Goal: Information Seeking & Learning: Find specific fact

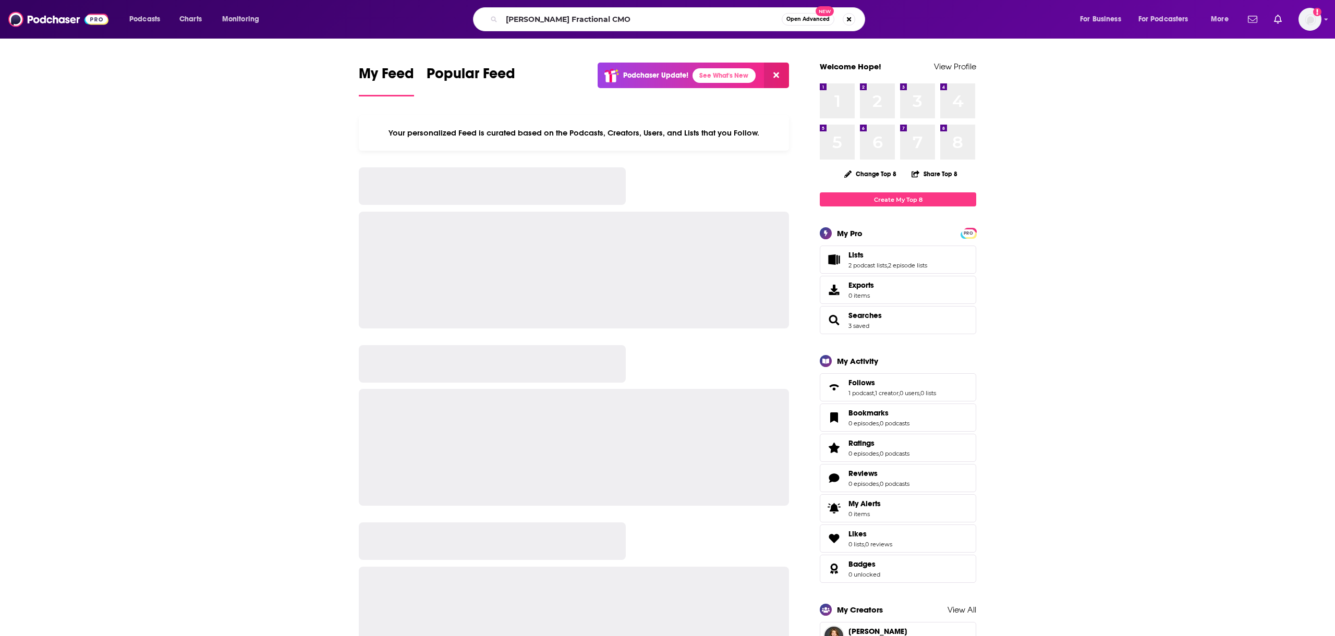
type input "[PERSON_NAME] Fractional CMO"
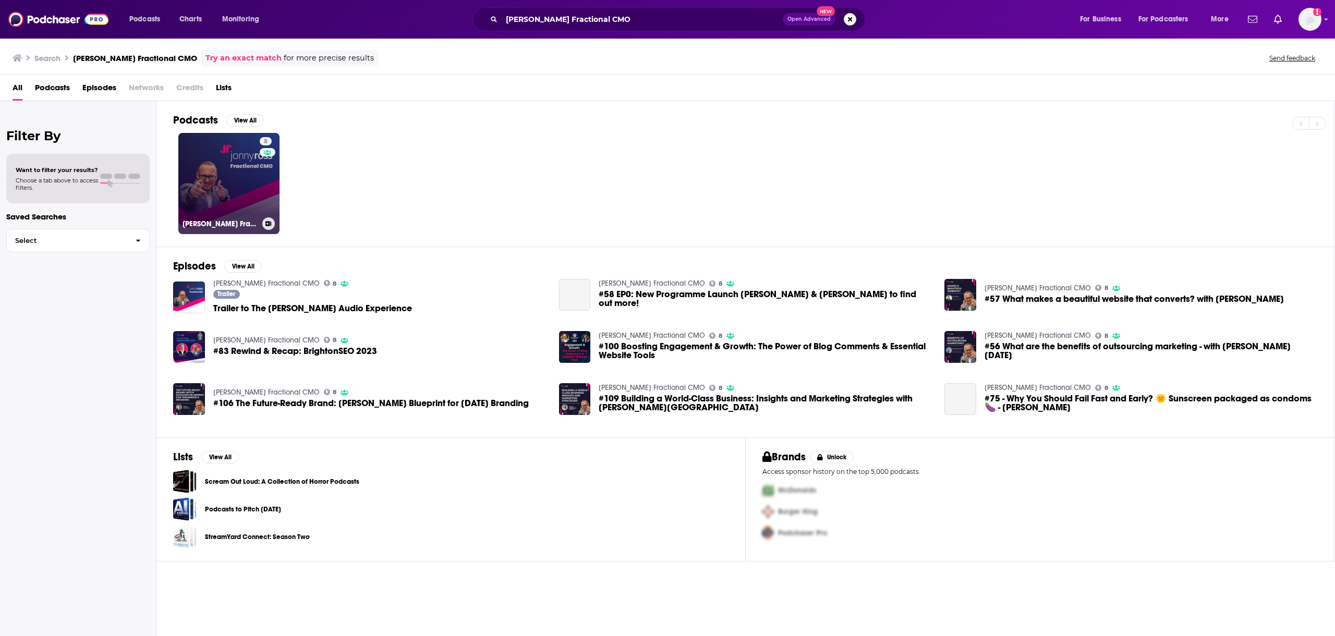
click at [229, 175] on link "8 [PERSON_NAME] Fractional CMO" at bounding box center [228, 183] width 101 height 101
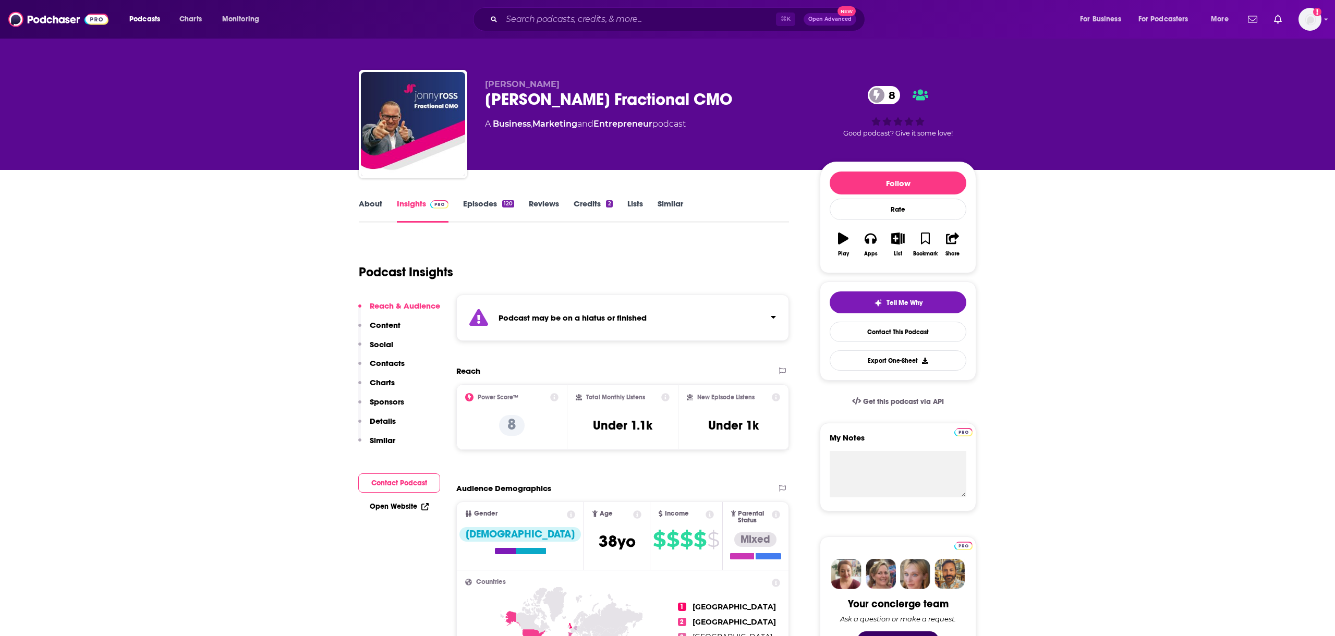
click at [481, 207] on link "Episodes 120" at bounding box center [488, 211] width 51 height 24
